Goal: Task Accomplishment & Management: Complete application form

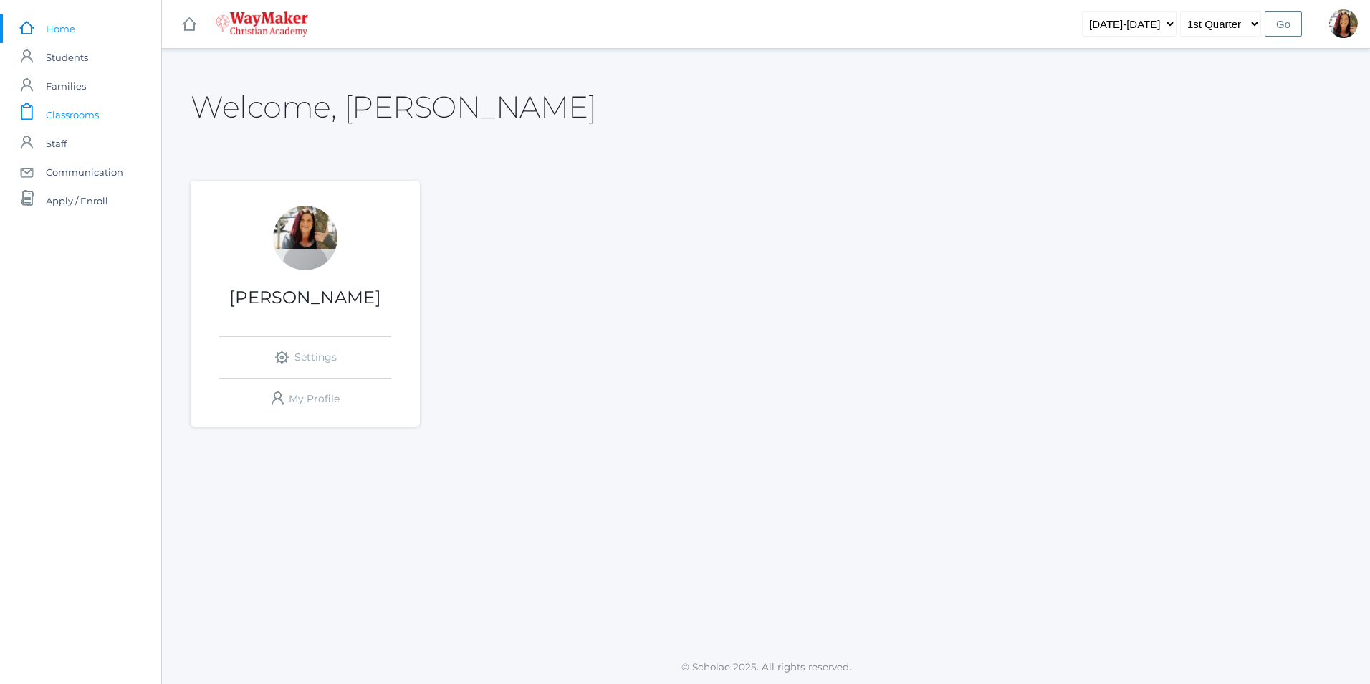
click at [67, 113] on span "Classrooms" at bounding box center [72, 114] width 53 height 29
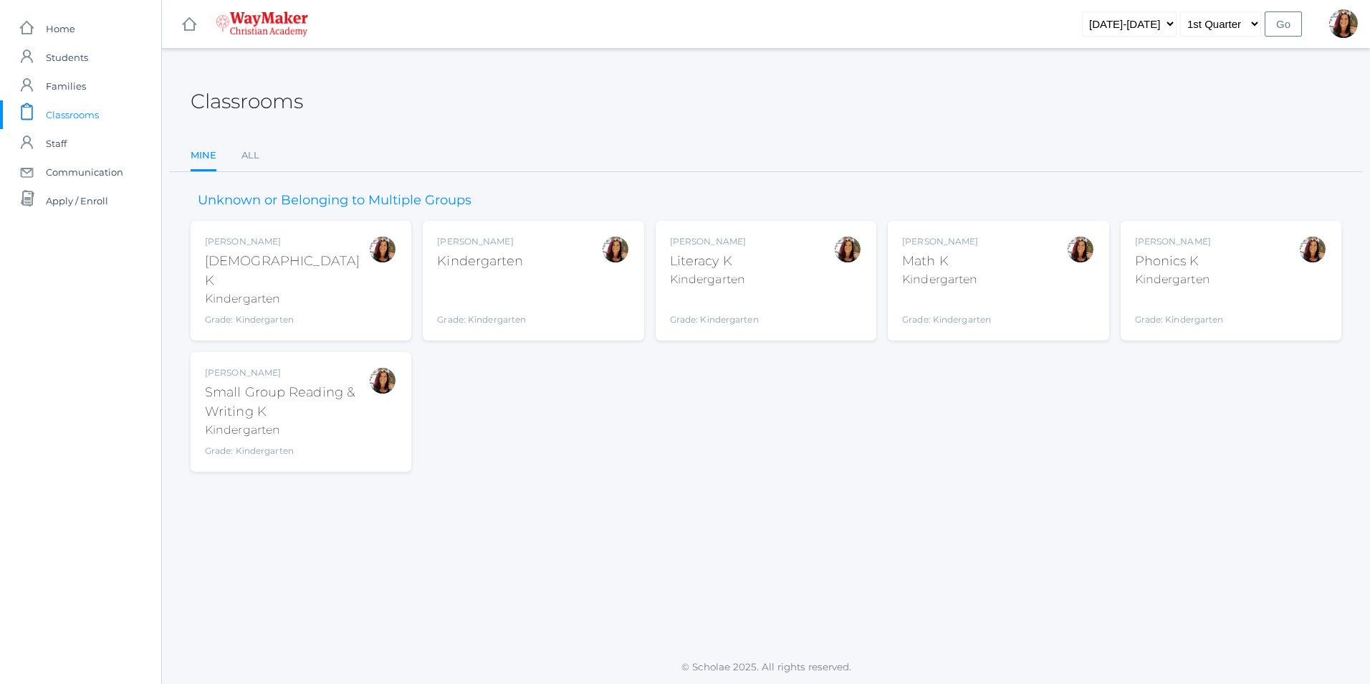
click at [530, 277] on div "Gina Pecor Kindergarten Grade: Kindergarten KINDER" at bounding box center [533, 280] width 192 height 91
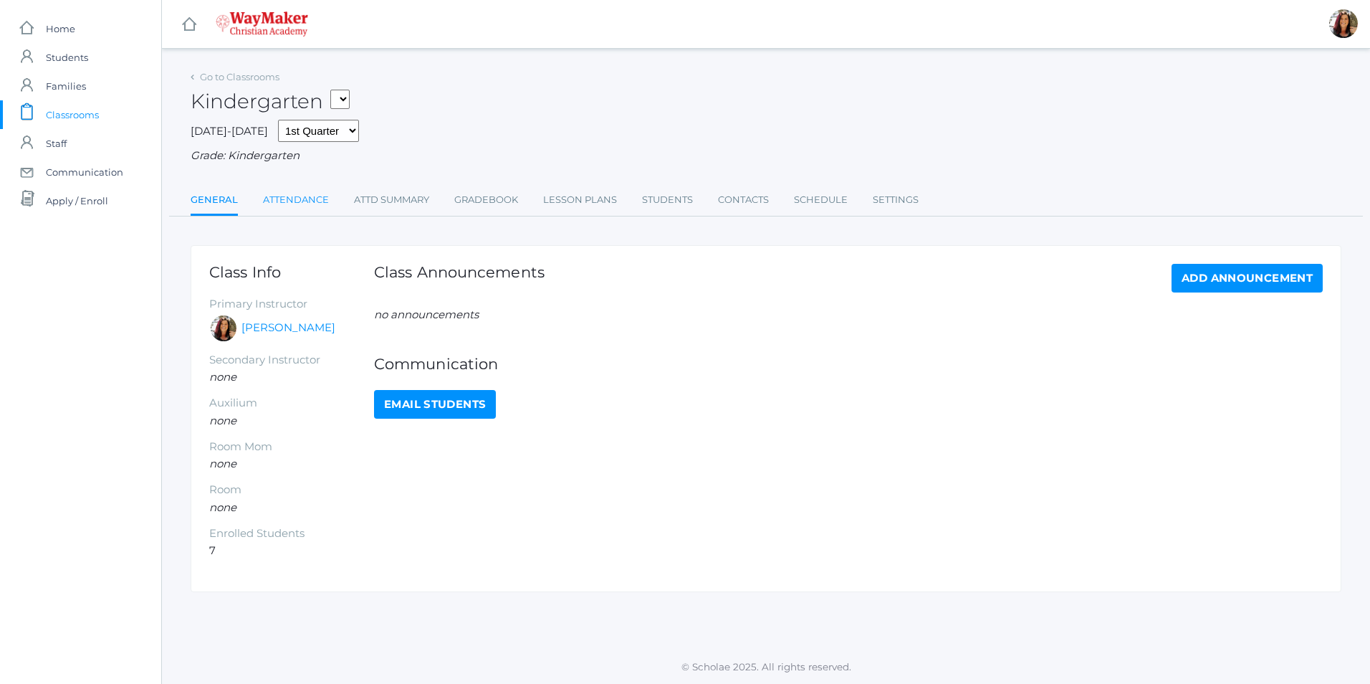
click at [325, 201] on link "Attendance" at bounding box center [296, 200] width 66 height 29
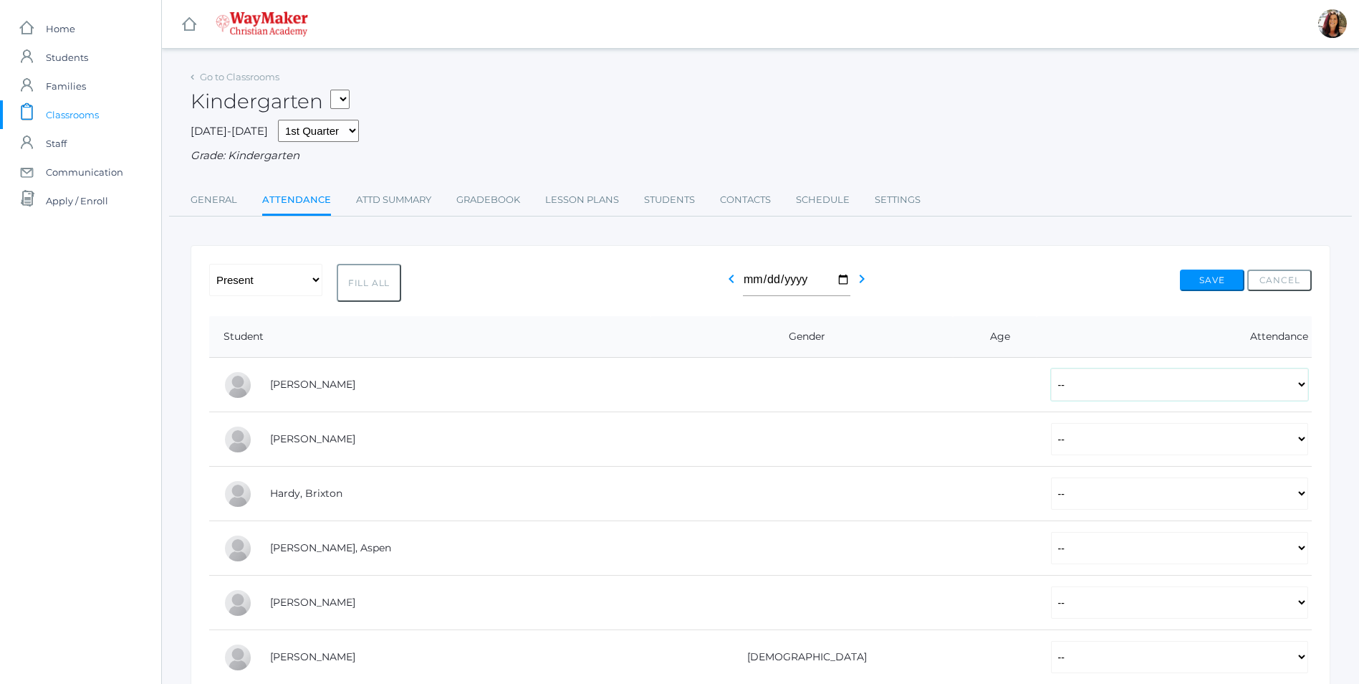
click at [1297, 390] on select "-- Present Tardy Excused Tardy Unexcused Absent Excused Absent Unexcused" at bounding box center [1179, 384] width 257 height 32
select select "P"
click at [1051, 370] on select "-- Present Tardy Excused Tardy Unexcused Absent Excused Absent Unexcused" at bounding box center [1179, 384] width 257 height 32
click at [1300, 438] on select "-- Present Tardy Excused Tardy Unexcused Absent Excused Absent Unexcused" at bounding box center [1179, 439] width 257 height 32
select select "P"
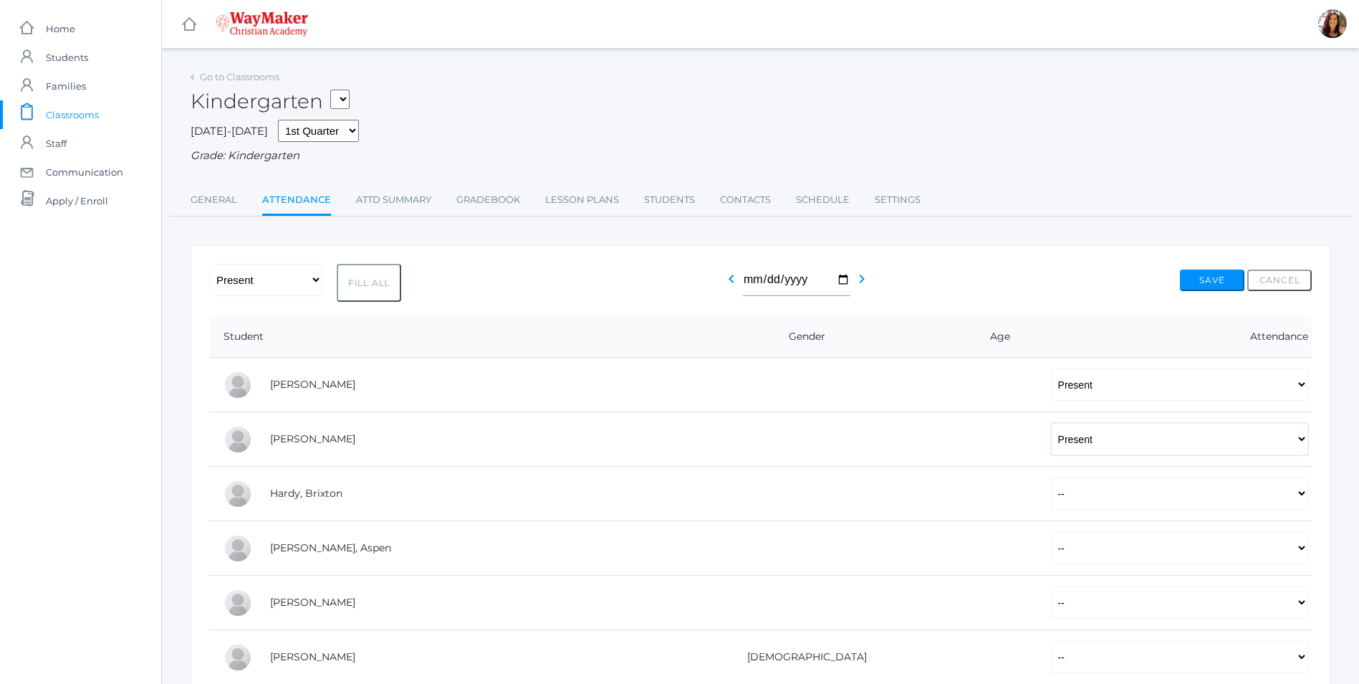
click at [1051, 424] on select "-- Present Tardy Excused Tardy Unexcused Absent Excused Absent Unexcused" at bounding box center [1179, 439] width 257 height 32
click at [1290, 497] on select "-- Present Tardy Excused Tardy Unexcused Absent Excused Absent Unexcused" at bounding box center [1179, 493] width 257 height 32
select select "P"
click at [1051, 479] on select "-- Present Tardy Excused Tardy Unexcused Absent Excused Absent Unexcused" at bounding box center [1179, 493] width 257 height 32
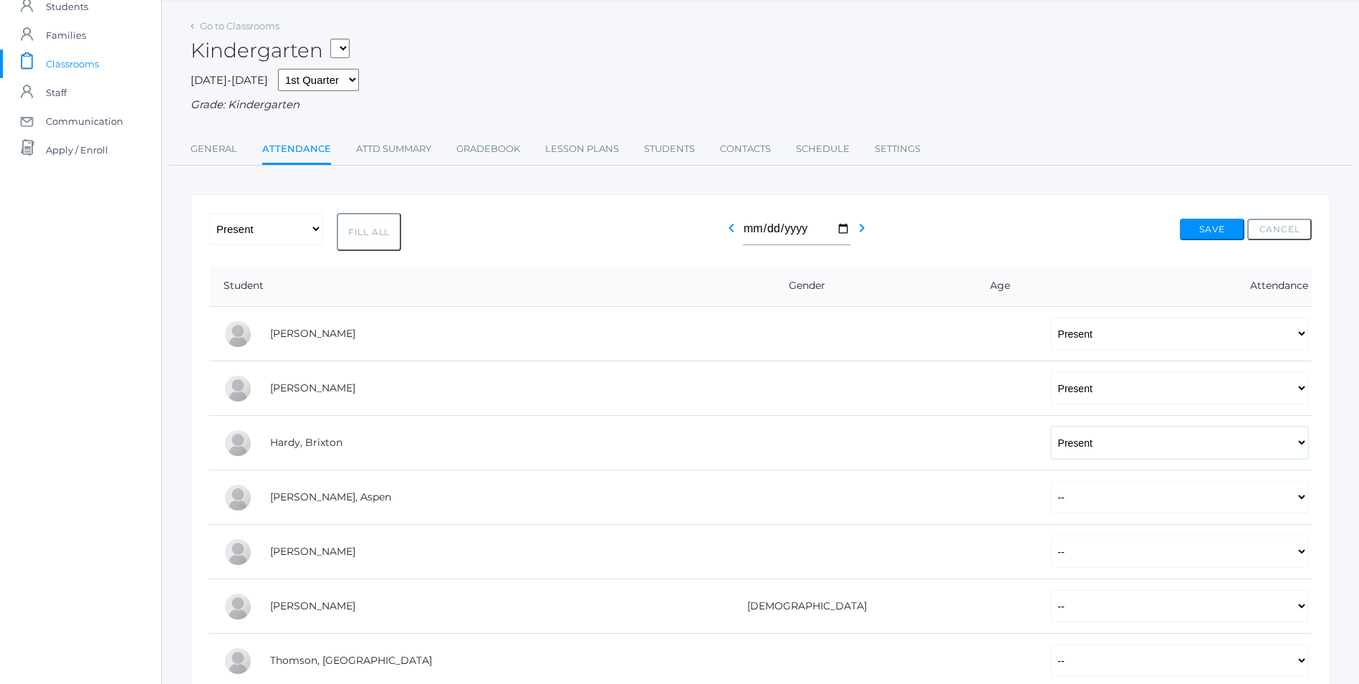
scroll to position [72, 0]
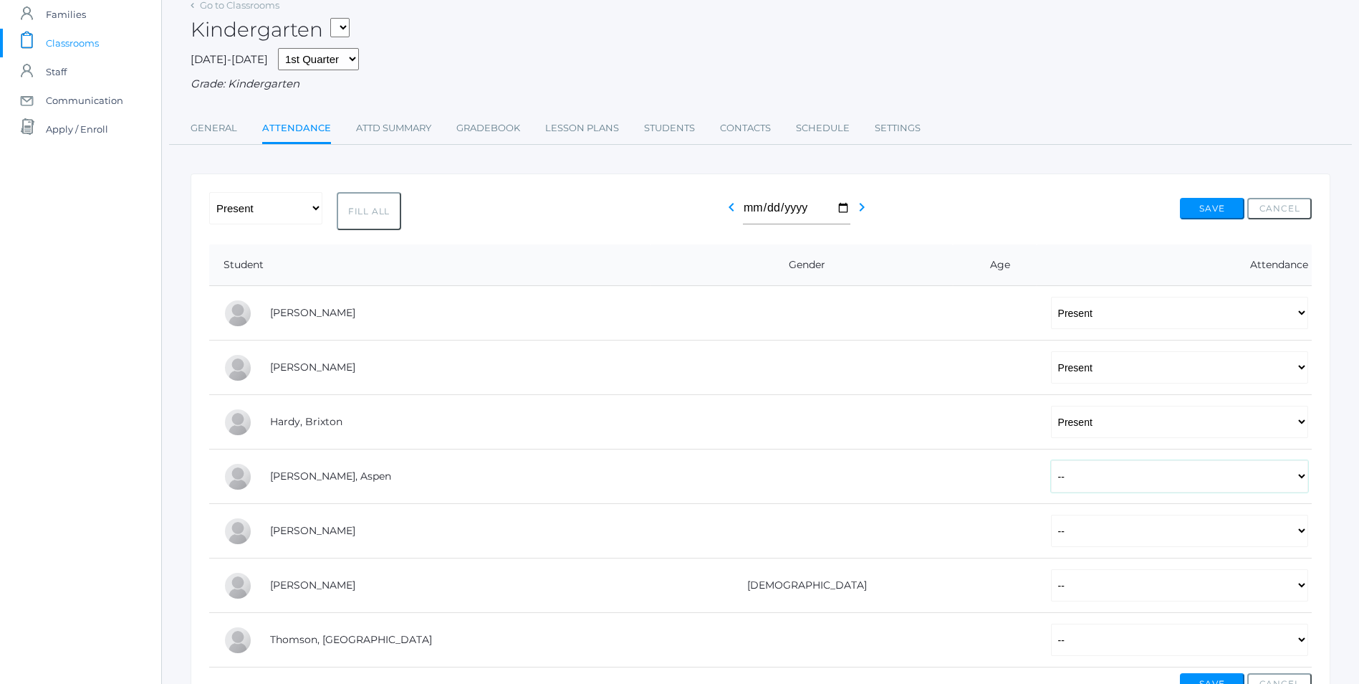
click at [1300, 487] on select "-- Present Tardy Excused Tardy Unexcused Absent Excused Absent Unexcused" at bounding box center [1179, 476] width 257 height 32
select select "P"
click at [1051, 462] on select "-- Present Tardy Excused Tardy Unexcused Absent Excused Absent Unexcused" at bounding box center [1179, 476] width 257 height 32
click at [1300, 535] on select "-- Present Tardy Excused Tardy Unexcused Absent Excused Absent Unexcused" at bounding box center [1179, 531] width 257 height 32
select select "AE"
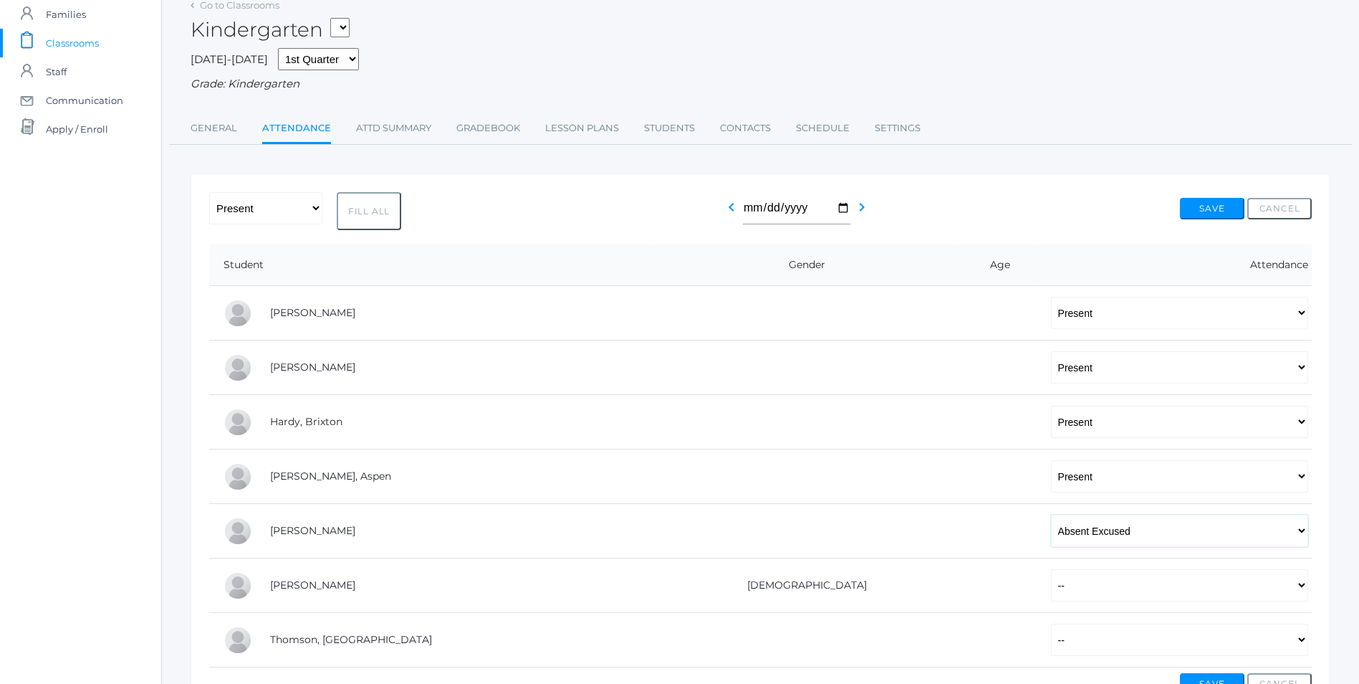
click at [1051, 516] on select "-- Present Tardy Excused Tardy Unexcused Absent Excused Absent Unexcused" at bounding box center [1179, 531] width 257 height 32
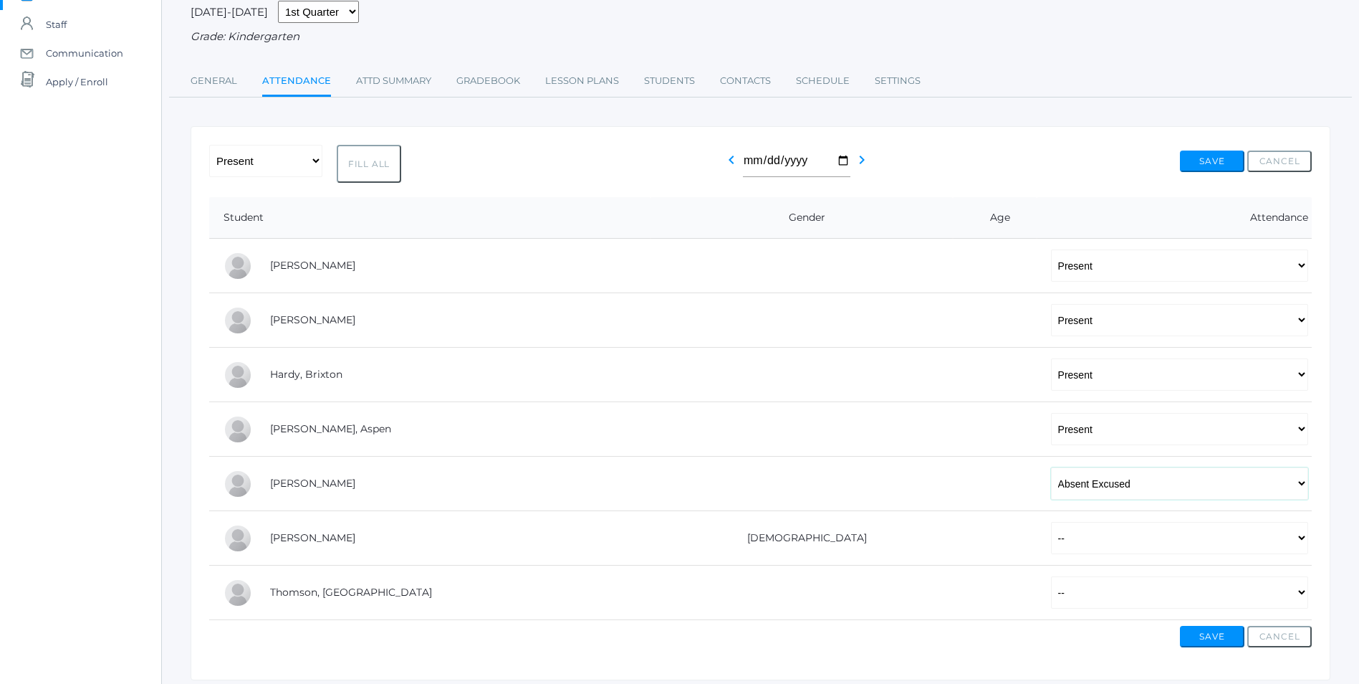
scroll to position [143, 0]
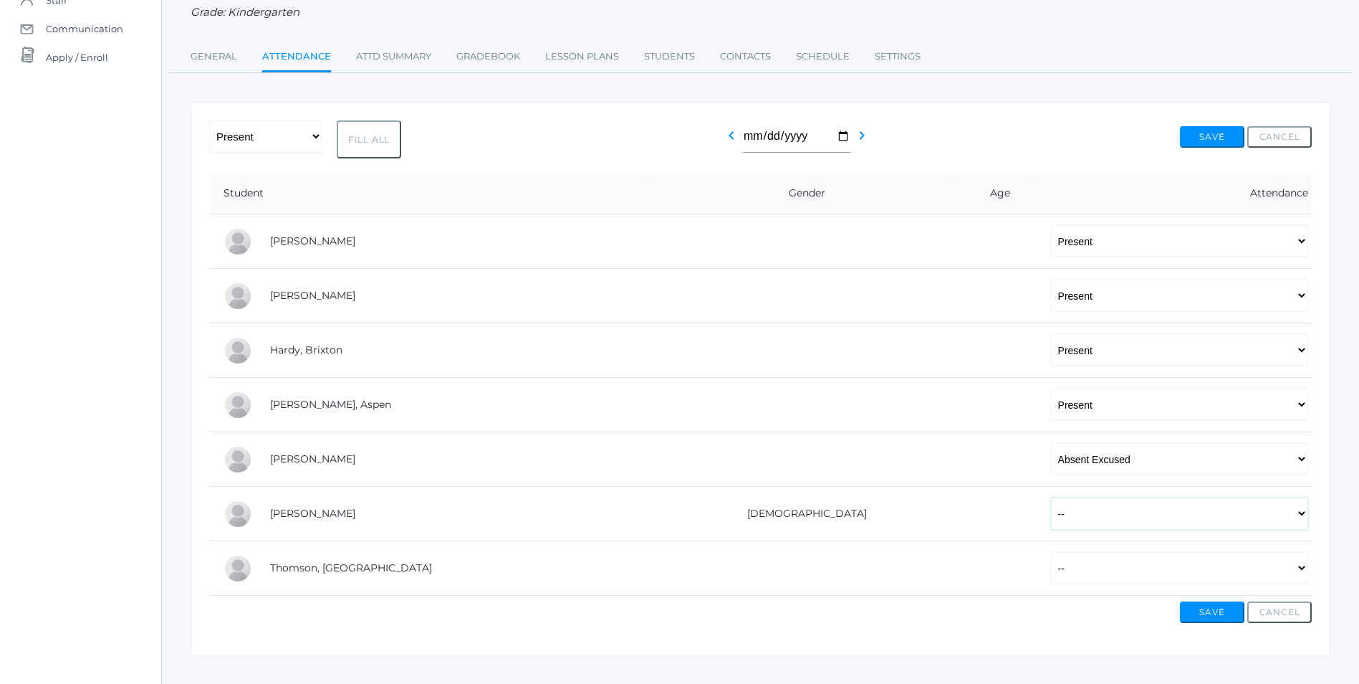
click at [1300, 517] on select "-- Present Tardy Excused Tardy Unexcused Absent Excused Absent Unexcused" at bounding box center [1179, 513] width 257 height 32
select select "AE"
click at [1051, 499] on select "-- Present Tardy Excused Tardy Unexcused Absent Excused Absent Unexcused" at bounding box center [1179, 513] width 257 height 32
click at [1301, 571] on select "-- Present Tardy Excused Tardy Unexcused Absent Excused Absent Unexcused" at bounding box center [1179, 568] width 257 height 32
select select "P"
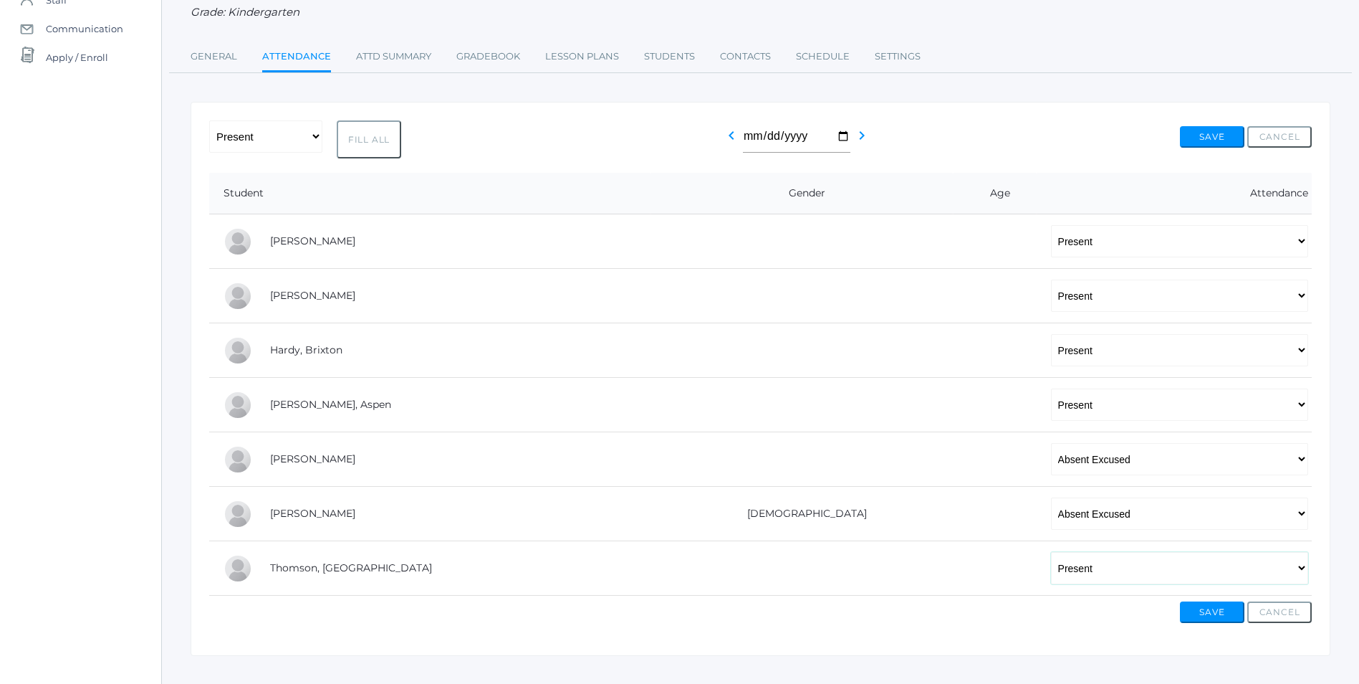
click at [1051, 553] on select "-- Present Tardy Excused Tardy Unexcused Absent Excused Absent Unexcused" at bounding box center [1179, 568] width 257 height 32
click at [1208, 616] on button "Save" at bounding box center [1212, 611] width 64 height 21
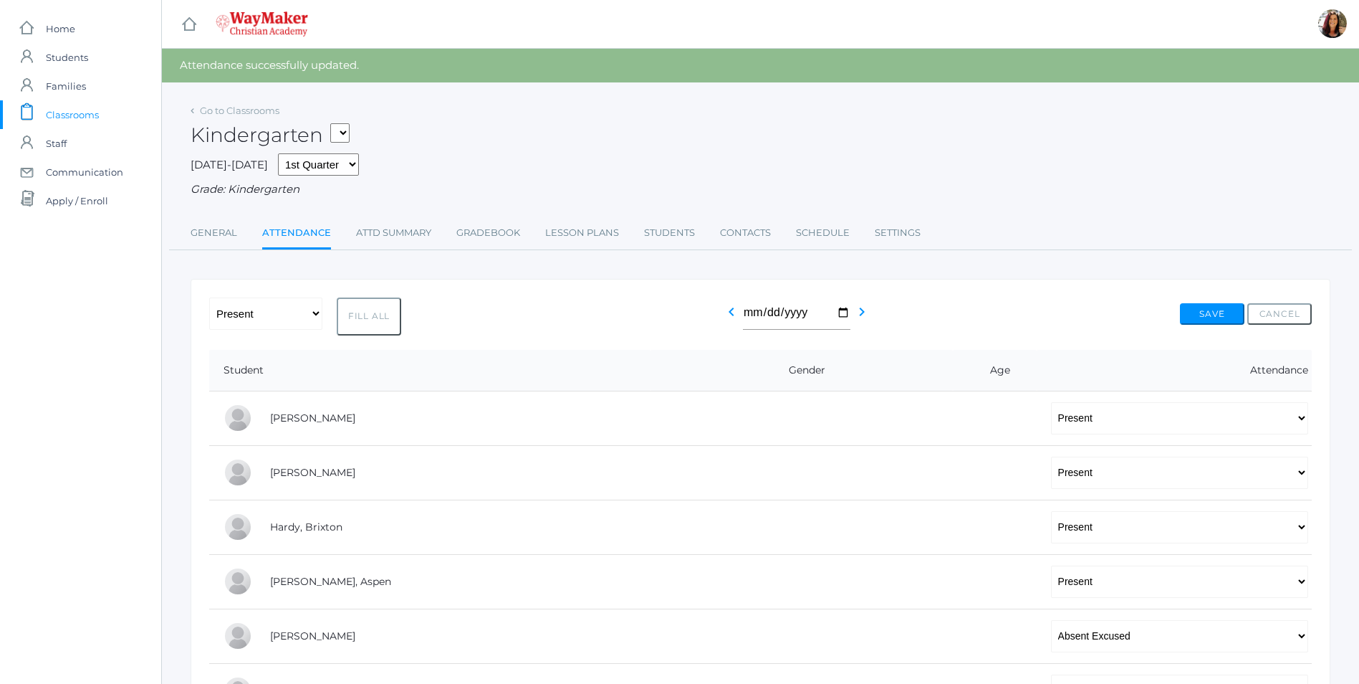
click at [343, 132] on select "KINDER - Small Group Reading & Writing K Kindergarten KINDER - Math K Kindergar…" at bounding box center [339, 132] width 19 height 19
select select "2554"
click at [335, 123] on select "KINDER - Small Group Reading & Writing K Kindergarten KINDER - Math K Kindergar…" at bounding box center [339, 132] width 19 height 19
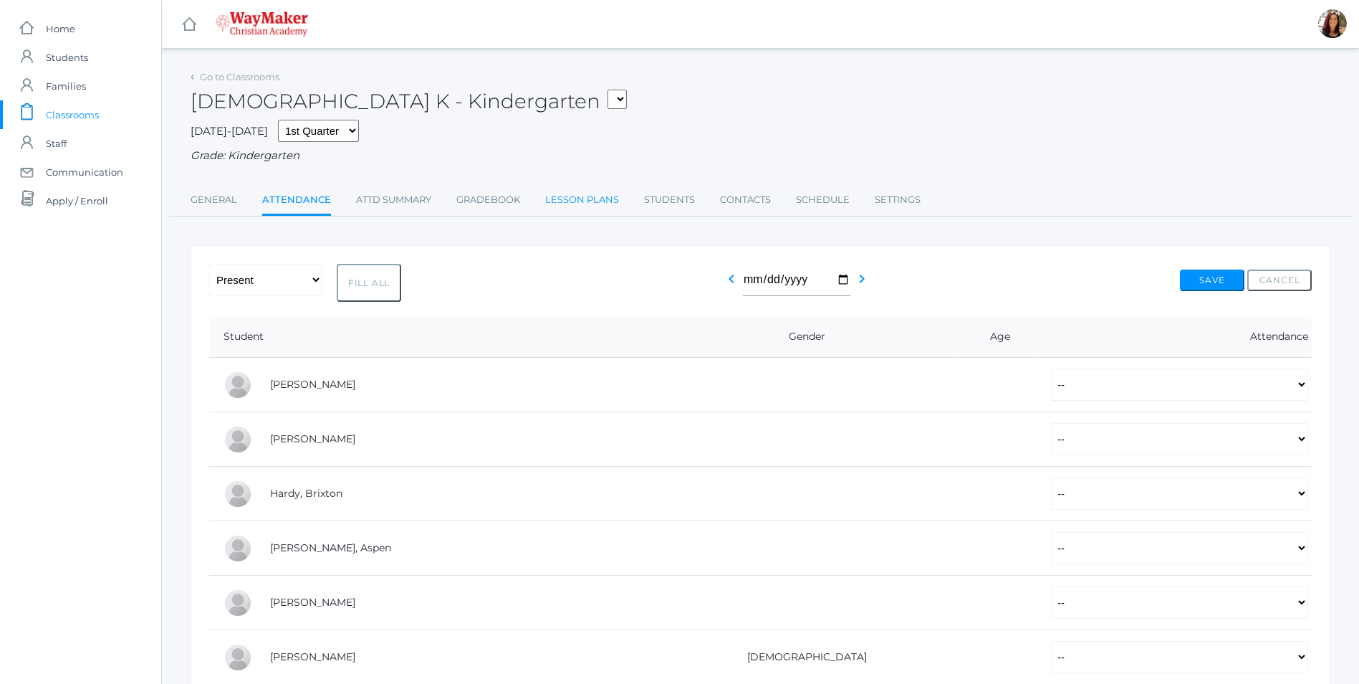
click at [597, 211] on link "Lesson Plans" at bounding box center [582, 200] width 74 height 29
